Goal: Information Seeking & Learning: Check status

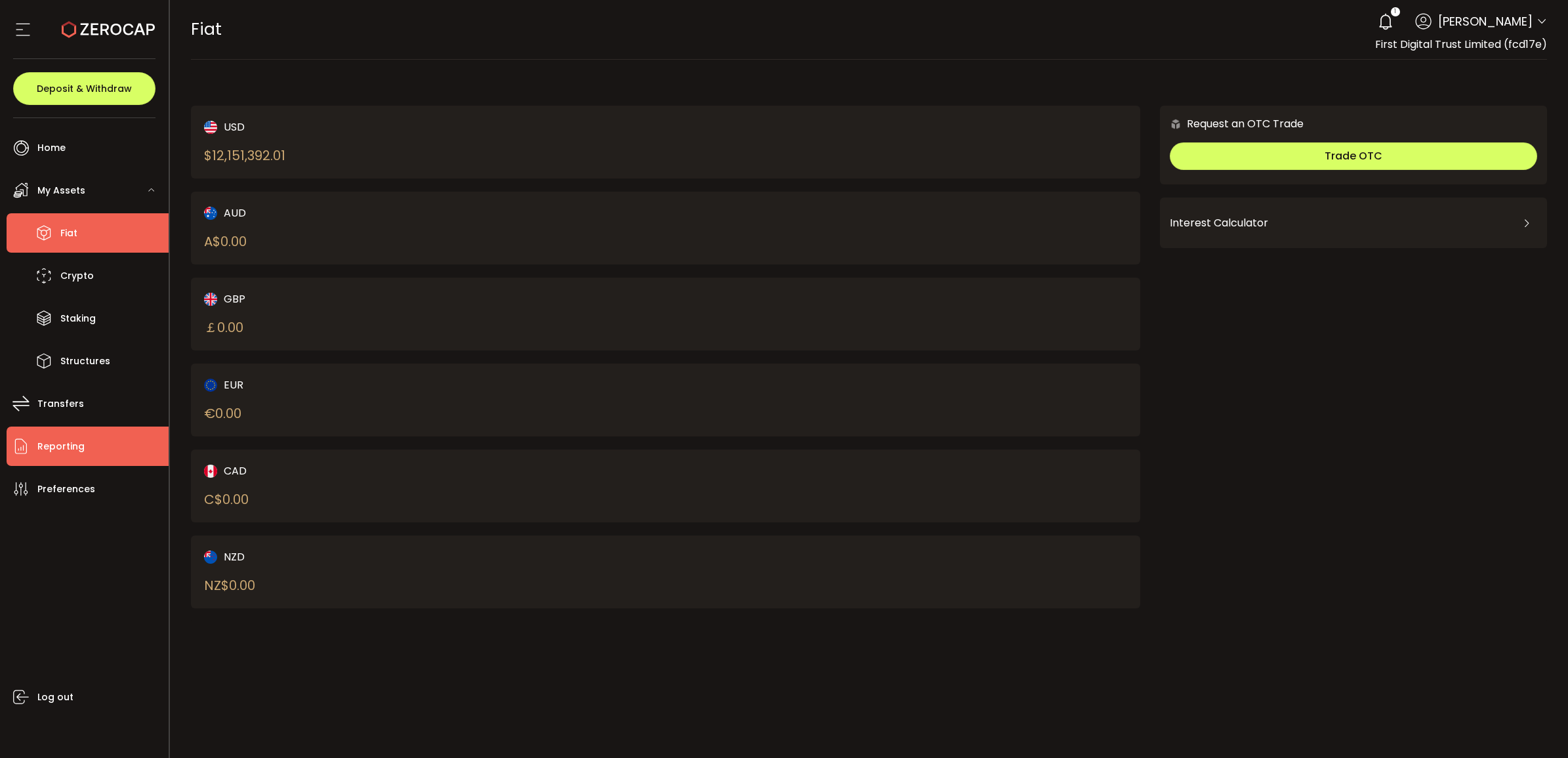
click at [69, 446] on span "Reporting" at bounding box center [61, 446] width 47 height 19
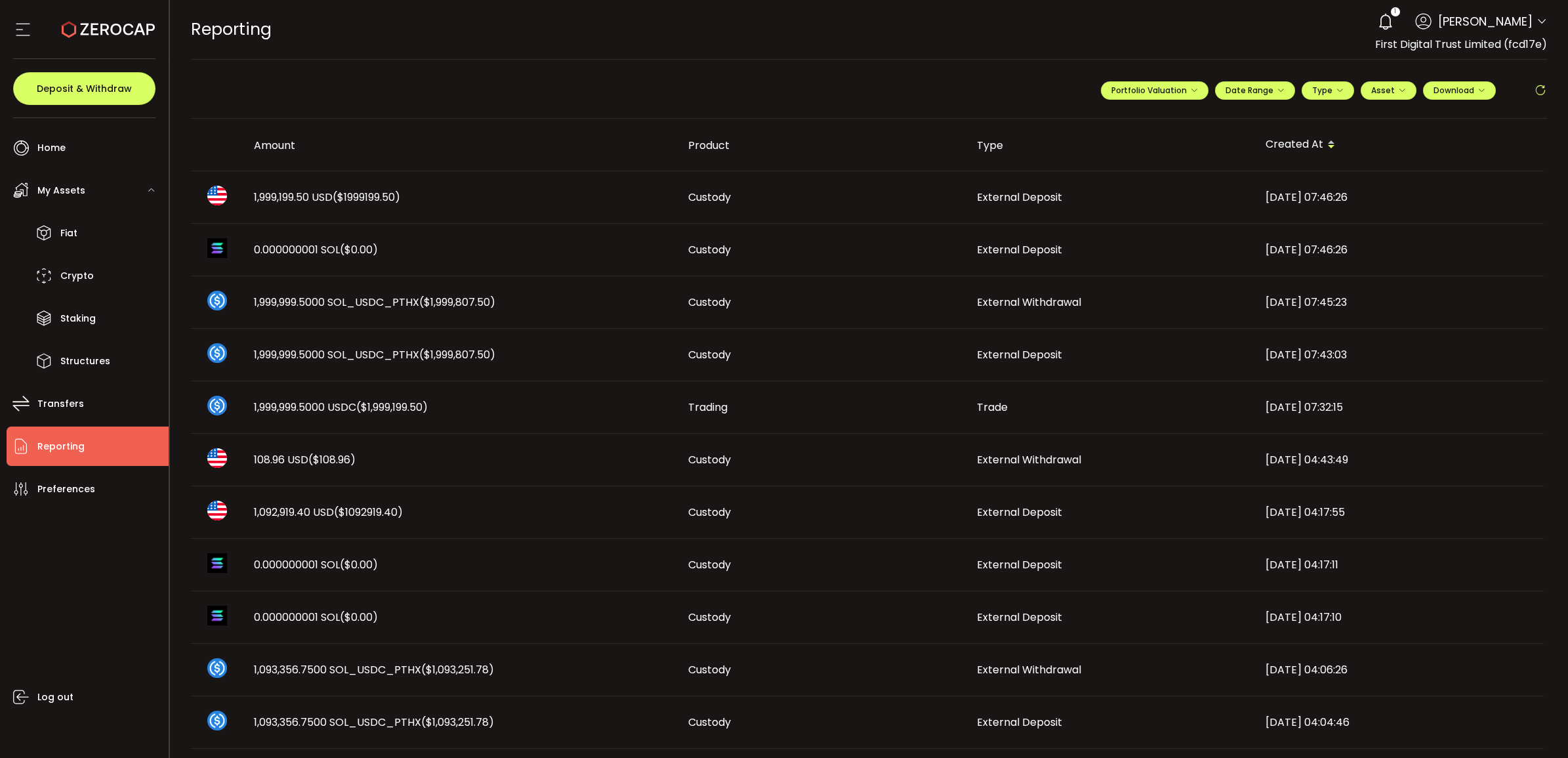
click at [277, 193] on span "1,999,199.50 USD ($1999199.50)" at bounding box center [327, 197] width 146 height 15
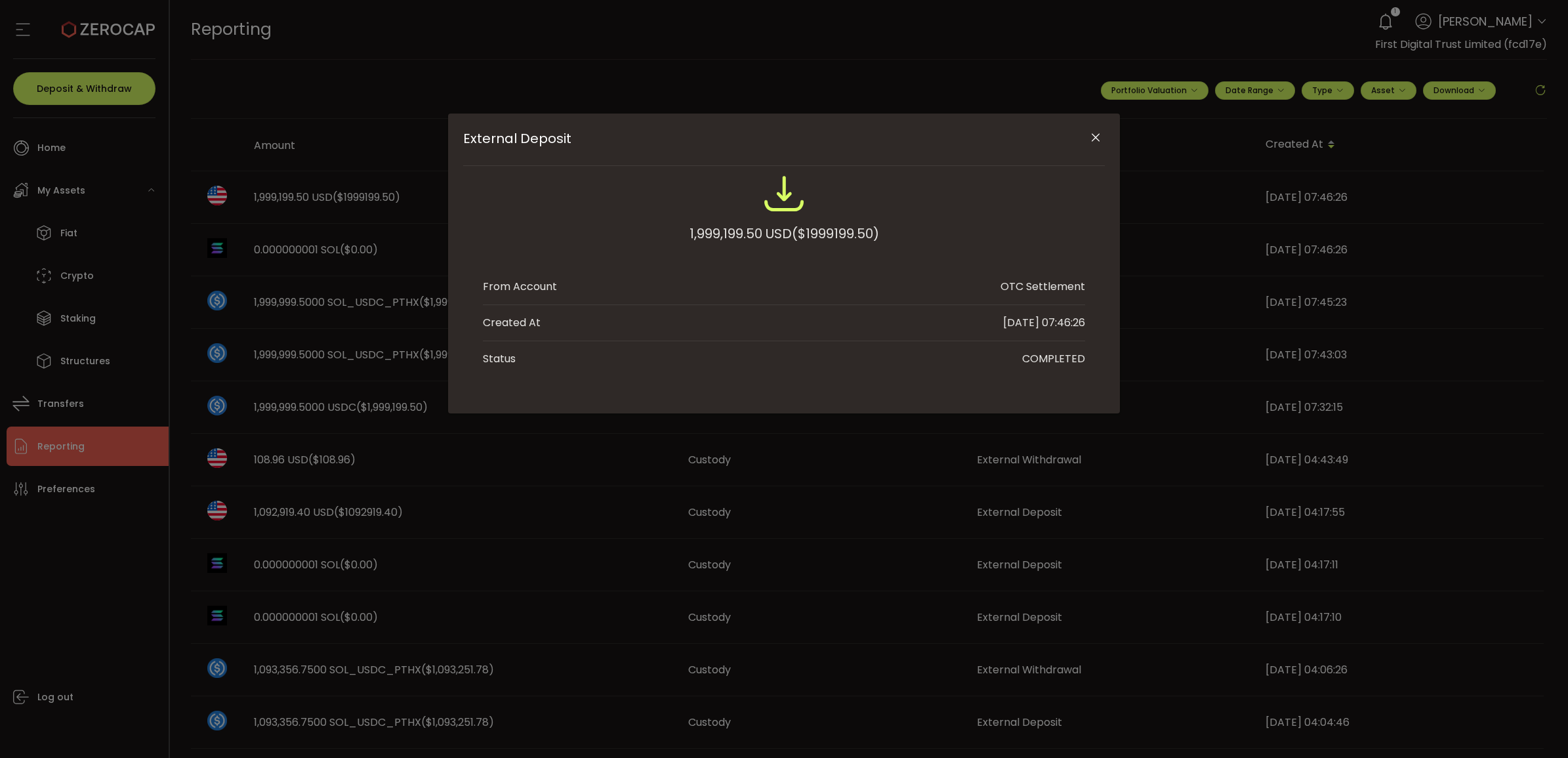
click at [717, 235] on div "1,999,199.50 USD ($1999199.50)" at bounding box center [784, 234] width 190 height 24
copy div "1,999,199.50"
